Goal: Contribute content

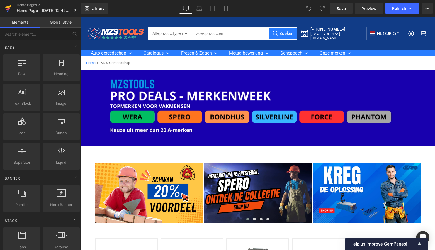
click at [10, 8] on icon at bounding box center [8, 8] width 7 height 14
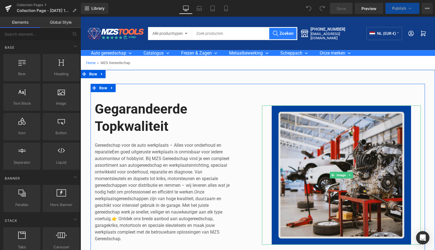
click at [338, 172] on img at bounding box center [341, 175] width 159 height 139
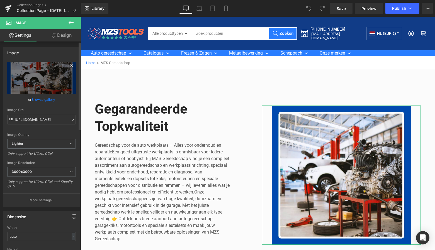
click at [68, 65] on icon at bounding box center [71, 65] width 7 height 7
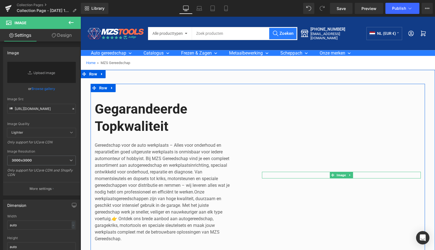
click at [350, 176] on icon at bounding box center [349, 175] width 3 height 3
click at [352, 174] on icon at bounding box center [352, 175] width 3 height 3
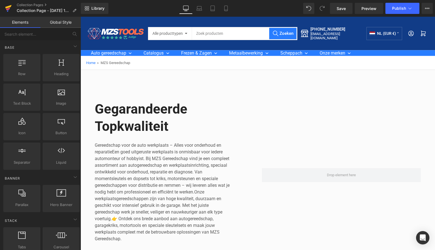
click at [7, 7] on icon at bounding box center [8, 7] width 6 height 4
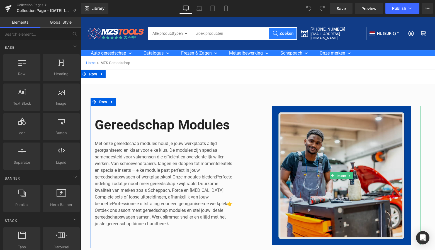
click at [307, 150] on img at bounding box center [341, 175] width 159 height 139
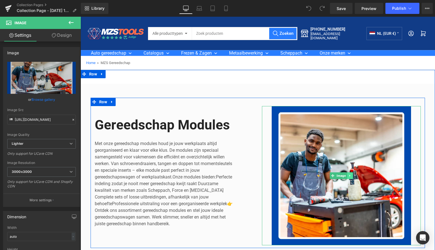
click at [350, 176] on icon at bounding box center [349, 175] width 3 height 3
click at [352, 175] on icon at bounding box center [352, 175] width 3 height 3
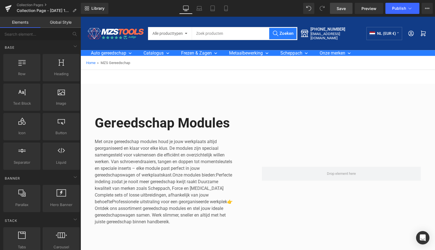
click at [343, 9] on span "Save" at bounding box center [340, 9] width 9 height 6
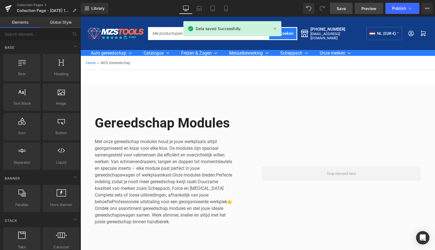
click at [370, 10] on span "Preview" at bounding box center [368, 9] width 15 height 6
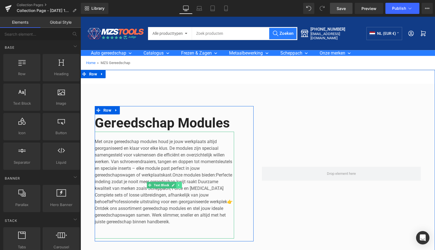
click at [178, 185] on icon at bounding box center [178, 185] width 1 height 2
click at [181, 185] on icon at bounding box center [181, 185] width 3 height 3
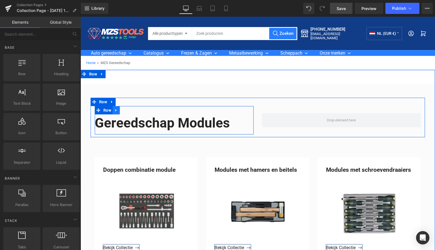
click at [115, 110] on icon at bounding box center [116, 110] width 4 height 4
click at [129, 109] on icon at bounding box center [131, 110] width 4 height 4
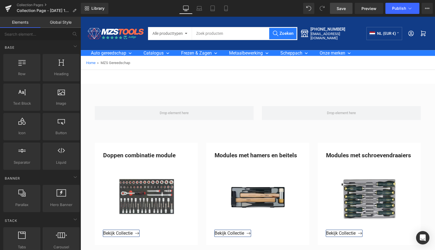
click at [345, 9] on span "Save" at bounding box center [340, 9] width 9 height 6
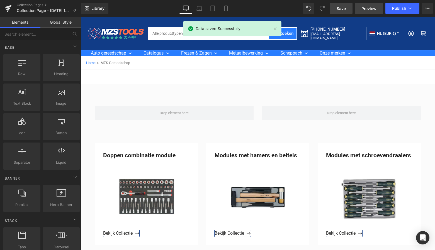
click at [369, 8] on span "Preview" at bounding box center [368, 9] width 15 height 6
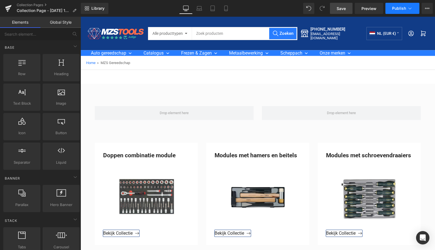
click at [396, 9] on span "Publish" at bounding box center [399, 8] width 14 height 4
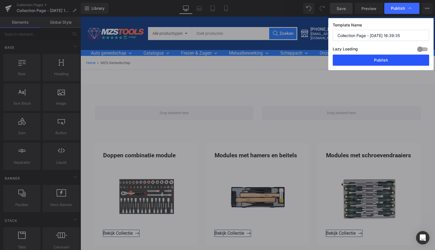
click at [386, 58] on button "Publish" at bounding box center [381, 60] width 96 height 11
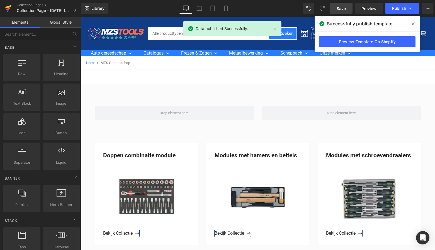
click at [8, 10] on icon at bounding box center [8, 11] width 2 height 2
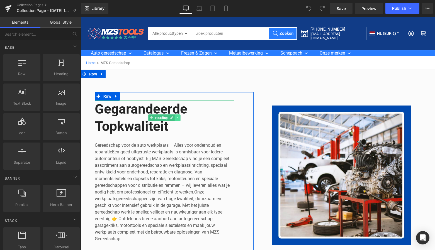
click at [177, 118] on icon at bounding box center [177, 118] width 1 height 2
click at [179, 117] on icon at bounding box center [180, 117] width 3 height 3
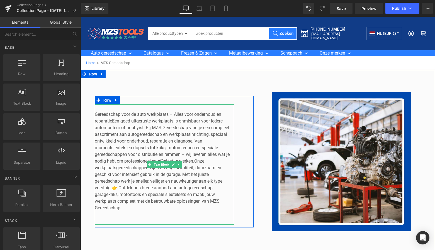
click at [178, 165] on icon at bounding box center [178, 164] width 3 height 3
click at [181, 165] on icon at bounding box center [181, 164] width 3 height 3
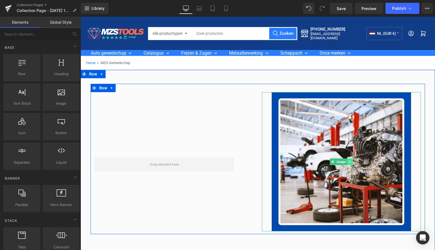
click at [349, 162] on icon at bounding box center [349, 162] width 1 height 2
click at [353, 162] on icon at bounding box center [352, 161] width 3 height 3
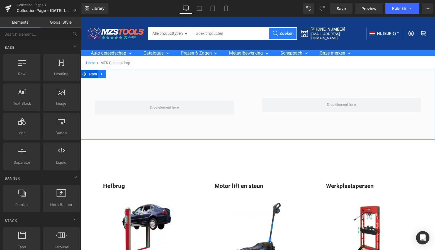
click at [102, 75] on icon at bounding box center [102, 74] width 4 height 4
click at [116, 74] on icon at bounding box center [116, 74] width 4 height 4
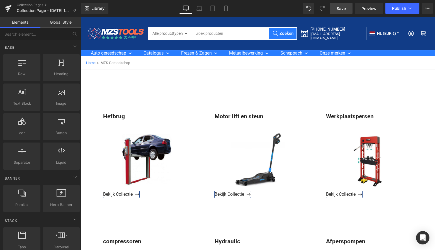
click at [339, 9] on span "Save" at bounding box center [340, 9] width 9 height 6
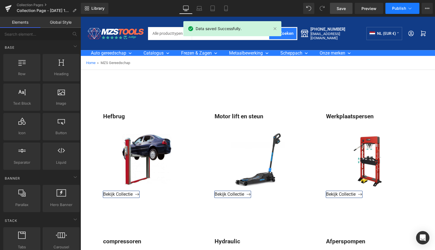
click at [406, 8] on button "Publish" at bounding box center [402, 8] width 34 height 11
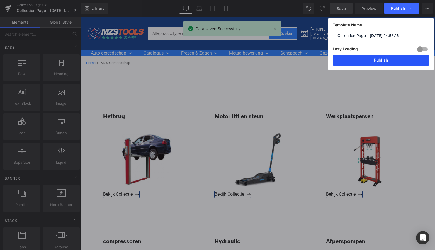
click at [394, 58] on button "Publish" at bounding box center [381, 60] width 96 height 11
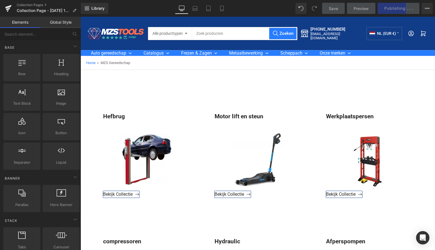
click at [363, 9] on span "Preview" at bounding box center [360, 9] width 15 height 6
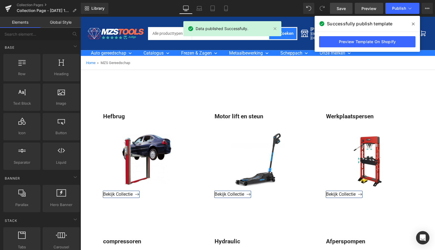
click at [362, 9] on span "Preview" at bounding box center [368, 9] width 15 height 6
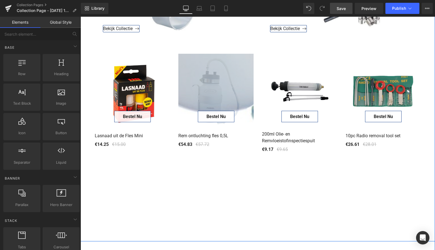
scroll to position [812, 0]
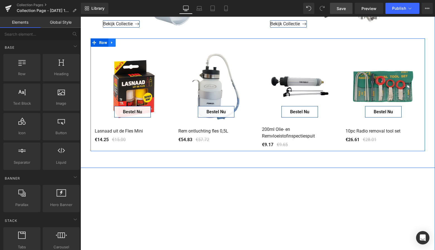
click at [113, 41] on link at bounding box center [111, 42] width 7 height 8
click at [127, 42] on icon at bounding box center [127, 43] width 4 height 4
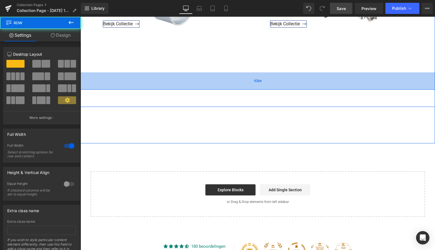
drag, startPoint x: 105, startPoint y: 87, endPoint x: 108, endPoint y: 88, distance: 3.4
click at [105, 88] on div "62px" at bounding box center [258, 80] width 354 height 17
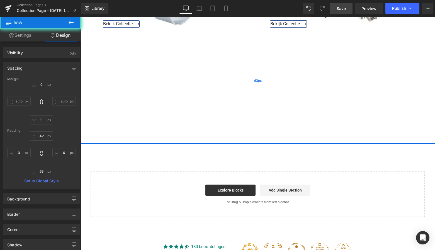
click at [107, 78] on div "63px" at bounding box center [258, 81] width 354 height 18
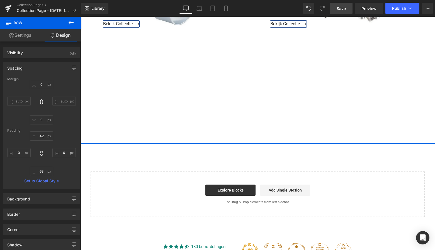
drag, startPoint x: 120, startPoint y: 139, endPoint x: 124, endPoint y: 142, distance: 4.5
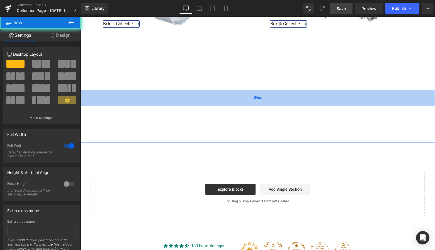
click at [120, 104] on div "59px" at bounding box center [258, 98] width 354 height 16
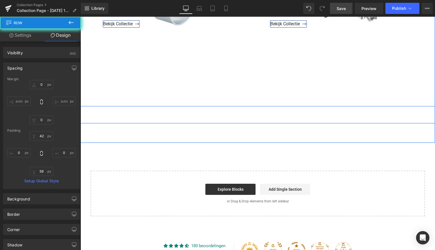
click at [81, 17] on div "62px" at bounding box center [81, 17] width 0 height 0
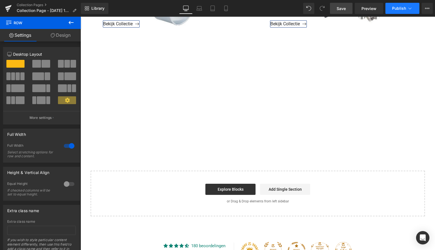
click at [400, 10] on span "Publish" at bounding box center [399, 8] width 14 height 4
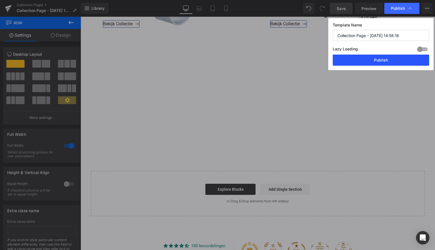
click at [386, 60] on button "Publish" at bounding box center [381, 60] width 96 height 11
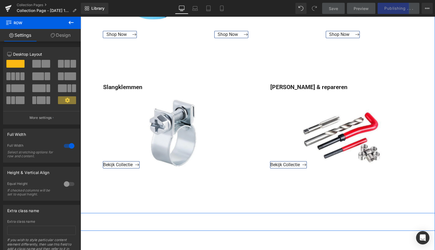
scroll to position [643, 0]
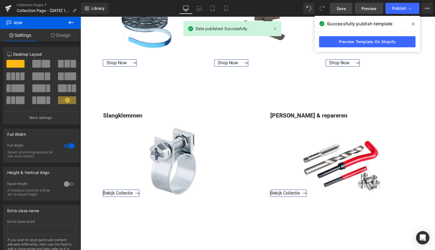
click at [364, 9] on span "Preview" at bounding box center [368, 9] width 15 height 6
